Goal: Find specific page/section: Find specific page/section

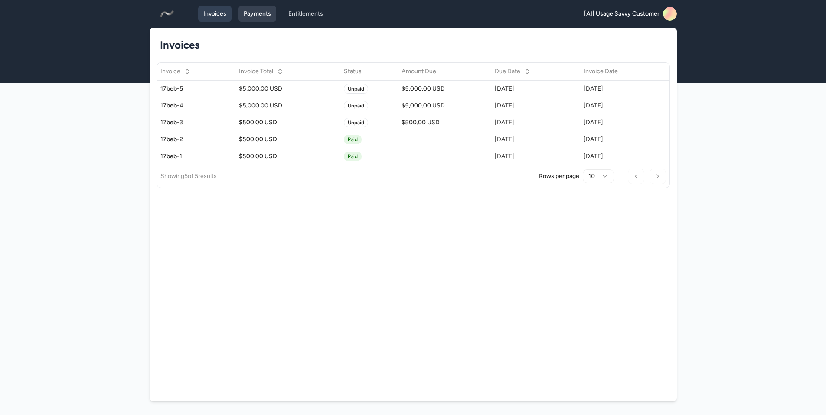
click at [258, 15] on link "Payments" at bounding box center [257, 14] width 38 height 16
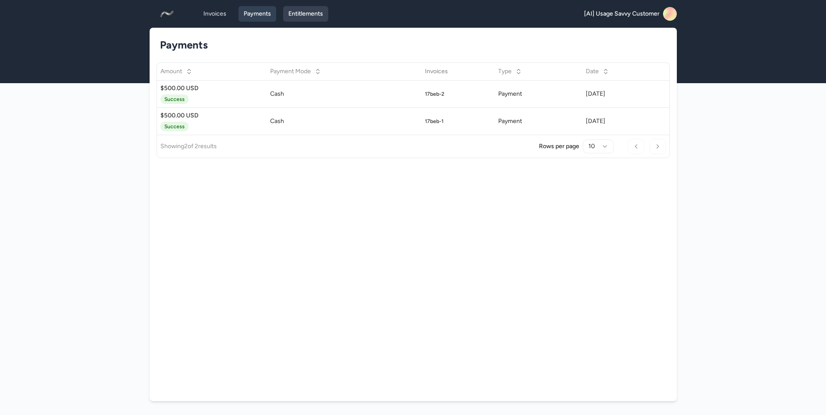
click at [315, 10] on link "Entitlements" at bounding box center [305, 14] width 45 height 16
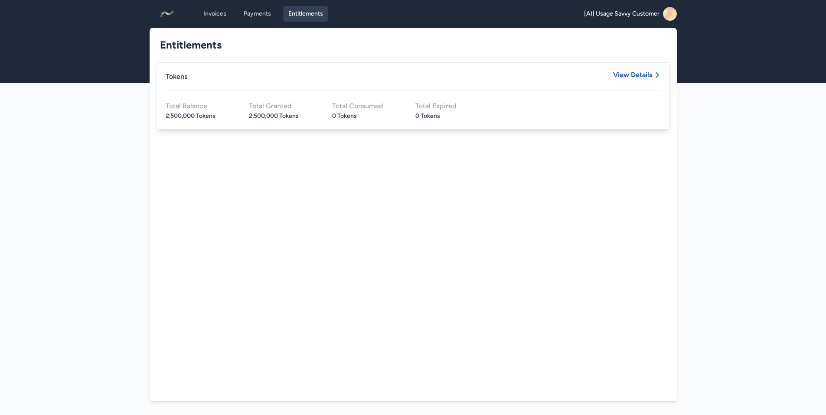
click at [589, 77] on div "Tokens View Details" at bounding box center [413, 81] width 495 height 19
click at [635, 80] on span "View Details" at bounding box center [637, 81] width 48 height 19
click at [635, 76] on span "View Details" at bounding box center [632, 75] width 39 height 7
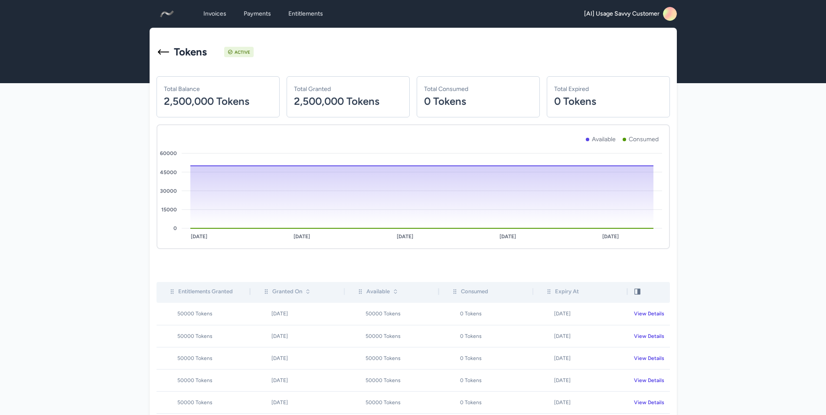
click at [668, 14] on rect at bounding box center [670, 14] width 14 height 14
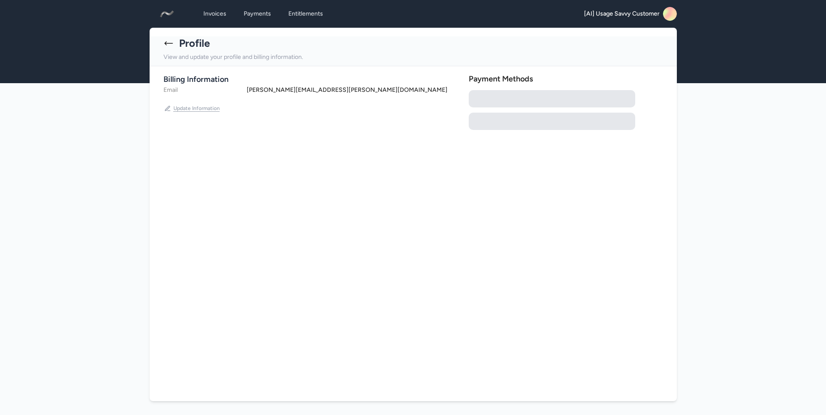
click at [208, 106] on button "Update Information" at bounding box center [191, 108] width 57 height 14
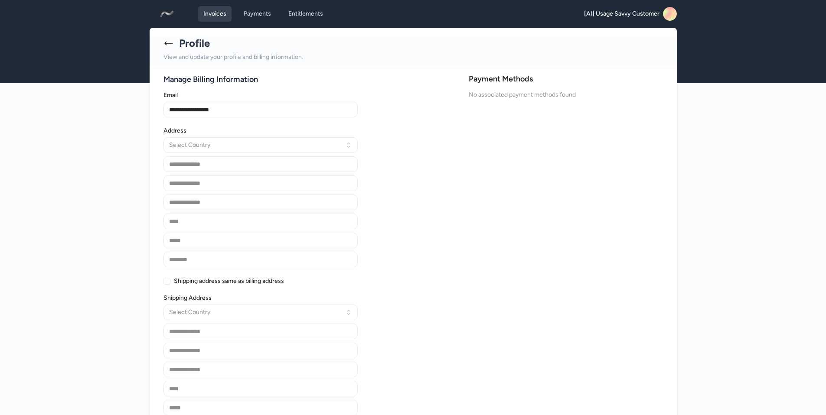
click at [202, 14] on link "Invoices" at bounding box center [214, 14] width 33 height 16
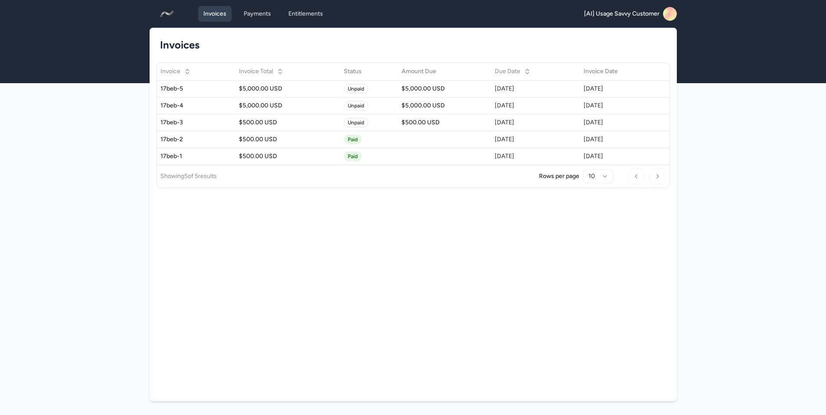
click at [234, 311] on div "Invoices Invoice Invoice Total Status Amount Due Due Date Invoice Date 17beb-5 …" at bounding box center [413, 215] width 527 height 374
click at [454, 300] on div "Invoices Invoice Invoice Total Status Amount Due Due Date Invoice Date 17beb-5 …" at bounding box center [413, 215] width 527 height 374
click at [317, 285] on div "Invoices Invoice Invoice Total Status Amount Due Due Date Invoice Date 17beb-5 …" at bounding box center [413, 215] width 527 height 374
